Goal: Contribute content: Add original content to the website for others to see

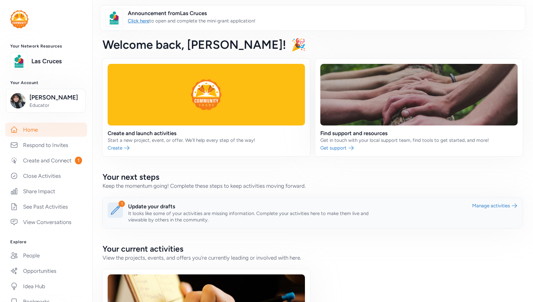
click at [234, 203] on link at bounding box center [313, 212] width 420 height 31
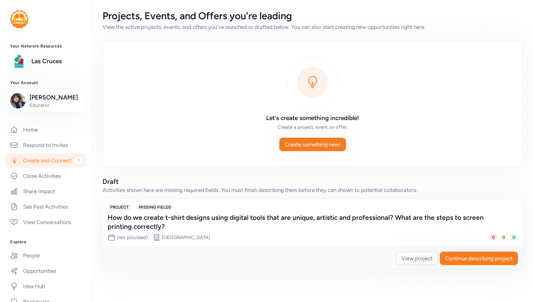
click at [207, 224] on div "How do we create t-shirt designs using digital tools that are unique, artistic …" at bounding box center [306, 222] width 397 height 18
click at [457, 256] on span "Continue describing project" at bounding box center [478, 258] width 67 height 8
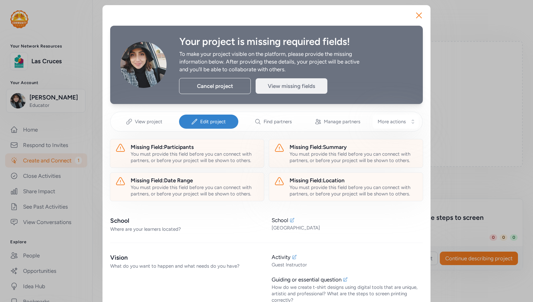
click at [275, 82] on div "View missing fields" at bounding box center [292, 85] width 72 height 15
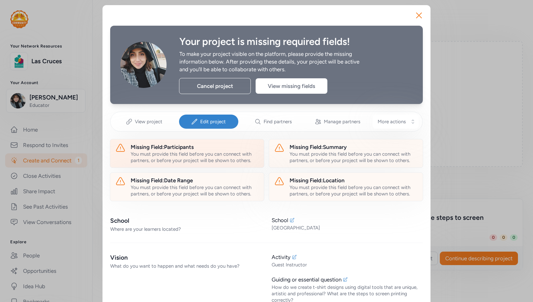
click at [180, 151] on div "You must provide this field before you can connect with partners, or before you…" at bounding box center [195, 157] width 128 height 13
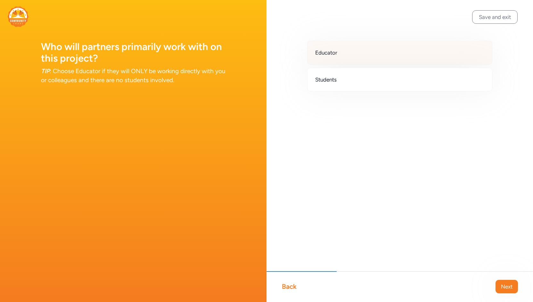
click at [375, 52] on div "Educator" at bounding box center [399, 53] width 185 height 24
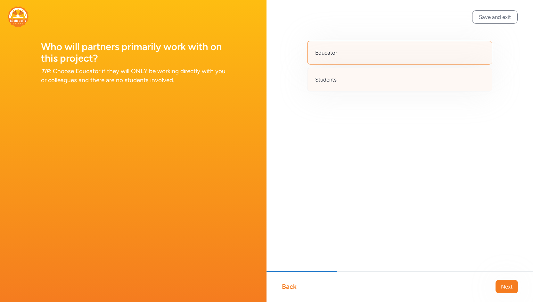
click at [365, 82] on div "Students" at bounding box center [399, 80] width 185 height 24
click at [506, 280] on button "Next" at bounding box center [507, 285] width 22 height 13
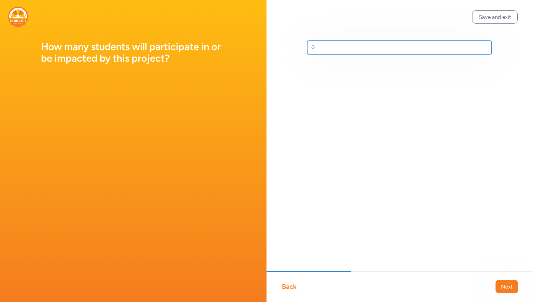
click at [319, 47] on input "0" at bounding box center [399, 47] width 185 height 13
type input "8"
type input "1"
type input "15"
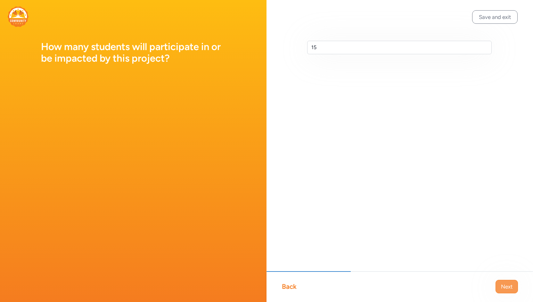
click at [514, 292] on button "Next" at bounding box center [507, 285] width 22 height 13
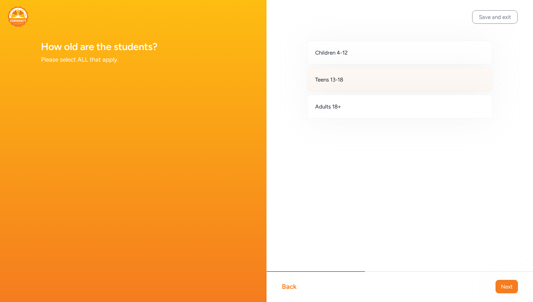
click at [337, 76] on span "Teens 13-18" at bounding box center [329, 80] width 28 height 8
click at [506, 290] on button "Next" at bounding box center [507, 285] width 22 height 13
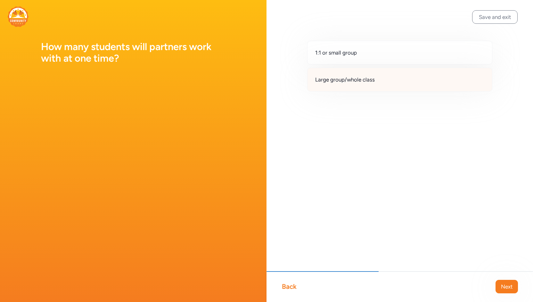
click at [345, 76] on span "Large group/whole class" at bounding box center [345, 80] width 60 height 8
drag, startPoint x: 506, startPoint y: 284, endPoint x: 503, endPoint y: 279, distance: 5.6
click at [506, 284] on span "Next" at bounding box center [507, 286] width 12 height 8
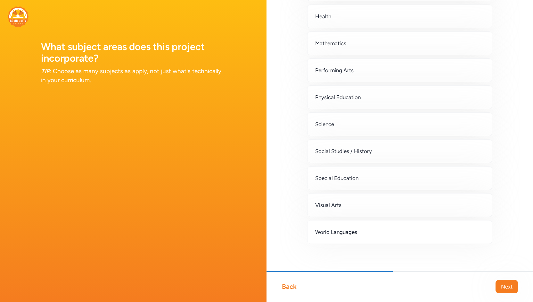
scroll to position [144, 0]
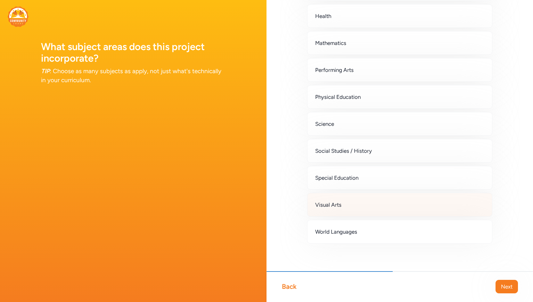
click at [325, 203] on span "Visual Arts" at bounding box center [328, 205] width 26 height 8
click at [502, 286] on span "Next" at bounding box center [507, 286] width 12 height 8
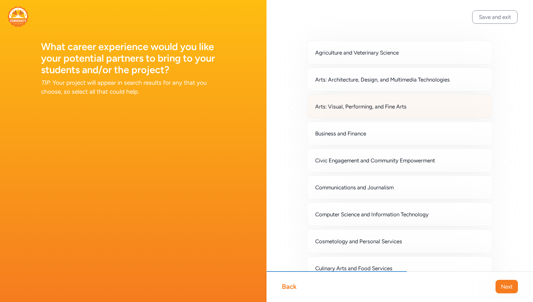
click at [321, 112] on div "Arts: Visual, Performing, and Fine Arts" at bounding box center [399, 107] width 185 height 24
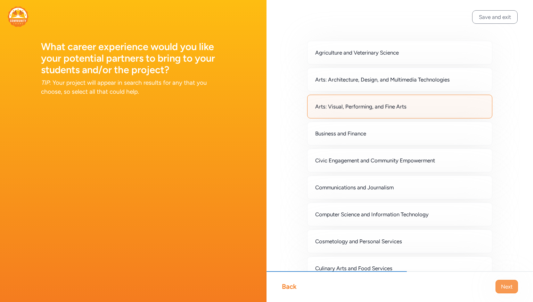
click at [511, 289] on span "Next" at bounding box center [507, 286] width 12 height 8
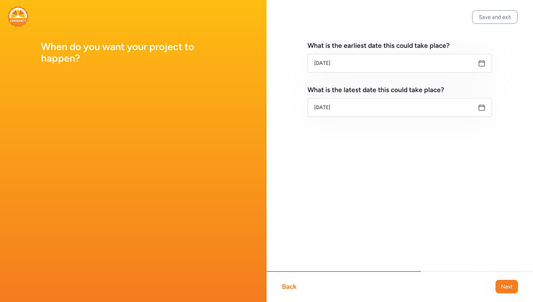
click at [300, 49] on div "What is the earliest date this could take place? [DATE] What is the latest date…" at bounding box center [400, 89] width 267 height 178
click at [483, 61] on icon at bounding box center [482, 63] width 8 height 8
click at [481, 64] on icon at bounding box center [482, 63] width 8 height 8
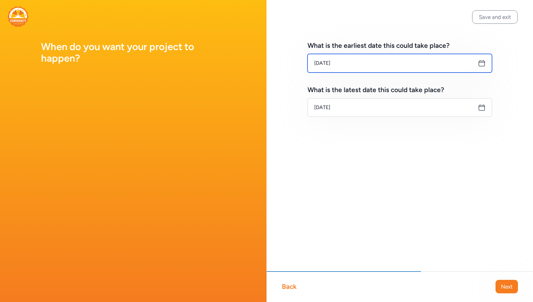
click at [449, 64] on input "[DATE]" at bounding box center [400, 63] width 185 height 19
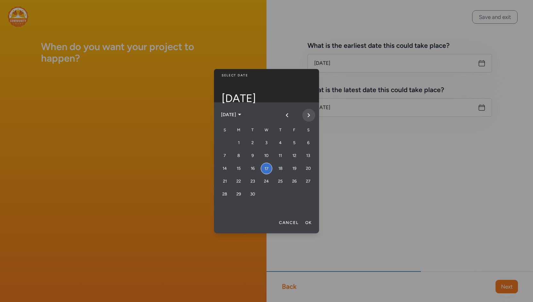
click at [309, 115] on icon "Next month" at bounding box center [309, 114] width 2 height 3
click at [240, 170] on div "13" at bounding box center [239, 168] width 12 height 12
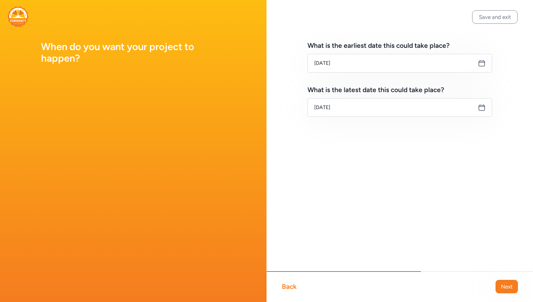
click at [481, 108] on icon at bounding box center [482, 108] width 8 height 8
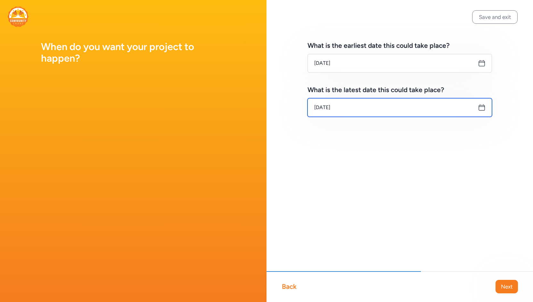
click at [404, 112] on input "[DATE]" at bounding box center [400, 107] width 185 height 19
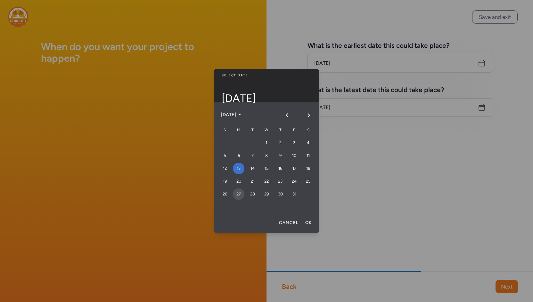
click at [238, 194] on div "27" at bounding box center [239, 194] width 12 height 12
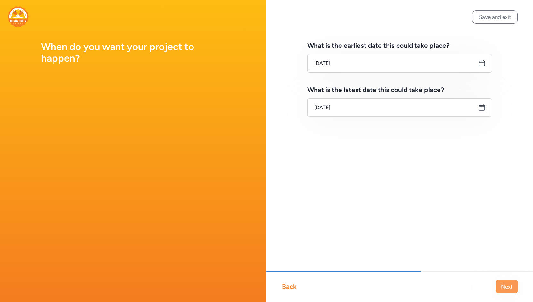
click at [509, 288] on span "Next" at bounding box center [507, 286] width 12 height 8
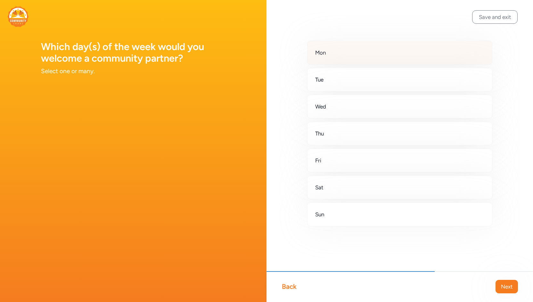
click at [335, 53] on div "Mon" at bounding box center [399, 53] width 185 height 24
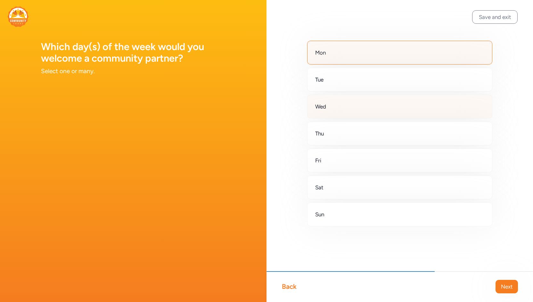
drag, startPoint x: 339, startPoint y: 80, endPoint x: 342, endPoint y: 99, distance: 19.1
click at [339, 80] on div "Tue" at bounding box center [399, 80] width 185 height 24
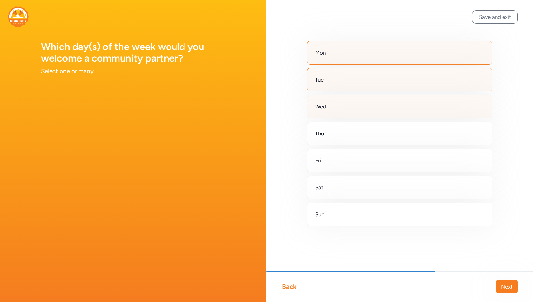
click at [348, 109] on div "Wed" at bounding box center [399, 107] width 185 height 24
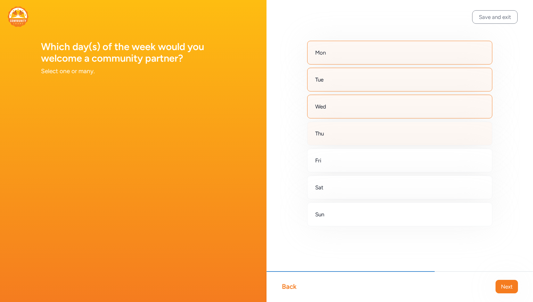
click at [356, 131] on div "Thu" at bounding box center [399, 133] width 185 height 24
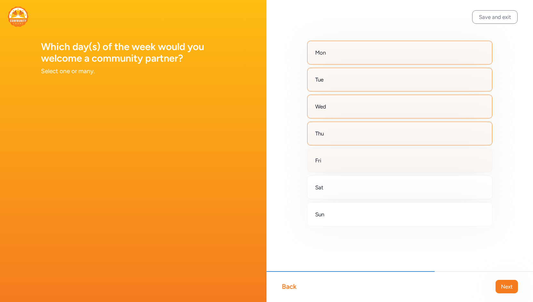
drag, startPoint x: 355, startPoint y: 160, endPoint x: 440, endPoint y: 240, distance: 117.2
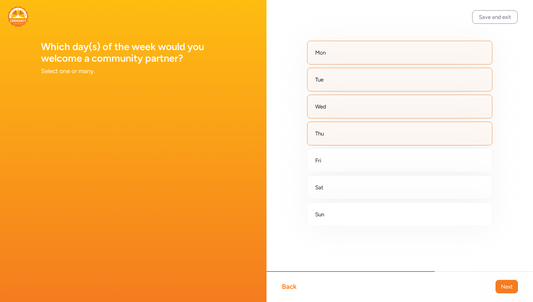
click at [355, 161] on div "Fri" at bounding box center [399, 160] width 185 height 24
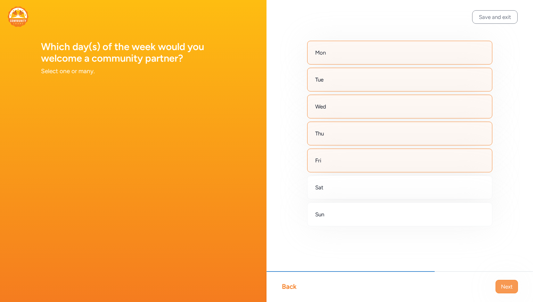
click at [509, 288] on span "Next" at bounding box center [507, 286] width 12 height 8
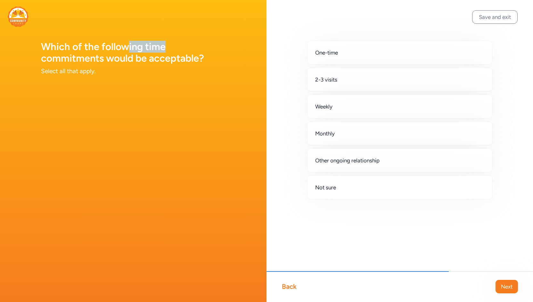
drag, startPoint x: 127, startPoint y: 47, endPoint x: 166, endPoint y: 50, distance: 39.2
click at [166, 50] on h1 "Which of the following time commitments would be acceptable?" at bounding box center [133, 52] width 185 height 23
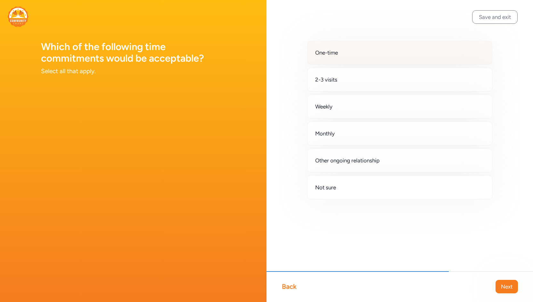
click at [370, 49] on div "One-time" at bounding box center [399, 53] width 185 height 24
click at [356, 87] on div "2-3 visits" at bounding box center [399, 80] width 185 height 24
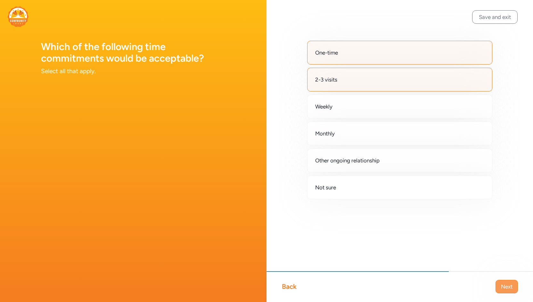
click at [509, 287] on span "Next" at bounding box center [507, 286] width 12 height 8
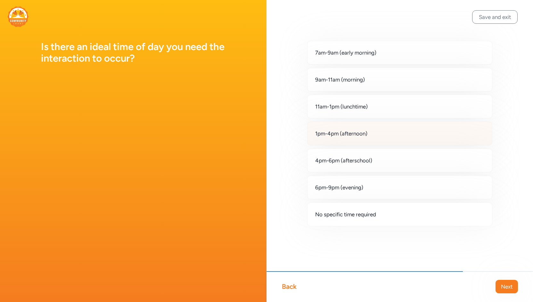
click at [337, 138] on div "1pm-4pm (afternoon)" at bounding box center [399, 133] width 185 height 24
drag, startPoint x: 509, startPoint y: 287, endPoint x: 477, endPoint y: 272, distance: 35.1
click at [509, 286] on span "Next" at bounding box center [507, 286] width 12 height 8
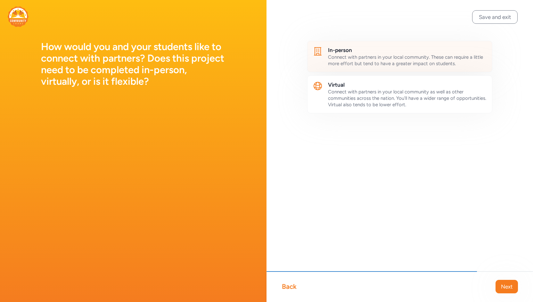
click at [351, 60] on div "Connect with partners in your local community. These can require a little more …" at bounding box center [407, 60] width 159 height 13
click at [514, 288] on button "Next" at bounding box center [507, 285] width 22 height 13
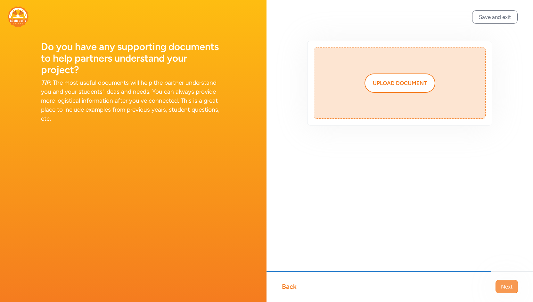
click at [501, 283] on span "Next" at bounding box center [507, 286] width 12 height 8
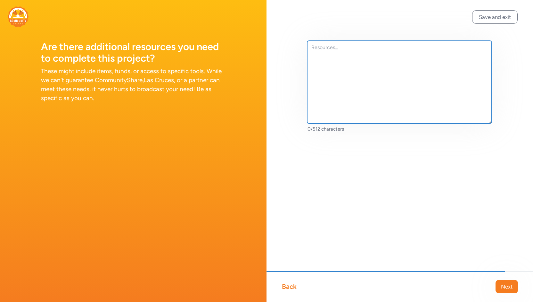
click at [338, 66] on textarea at bounding box center [399, 82] width 185 height 83
type textarea "R"
type textarea "For the past two years Cruces Creatives has helped RGPI"
